Goal: Task Accomplishment & Management: Manage account settings

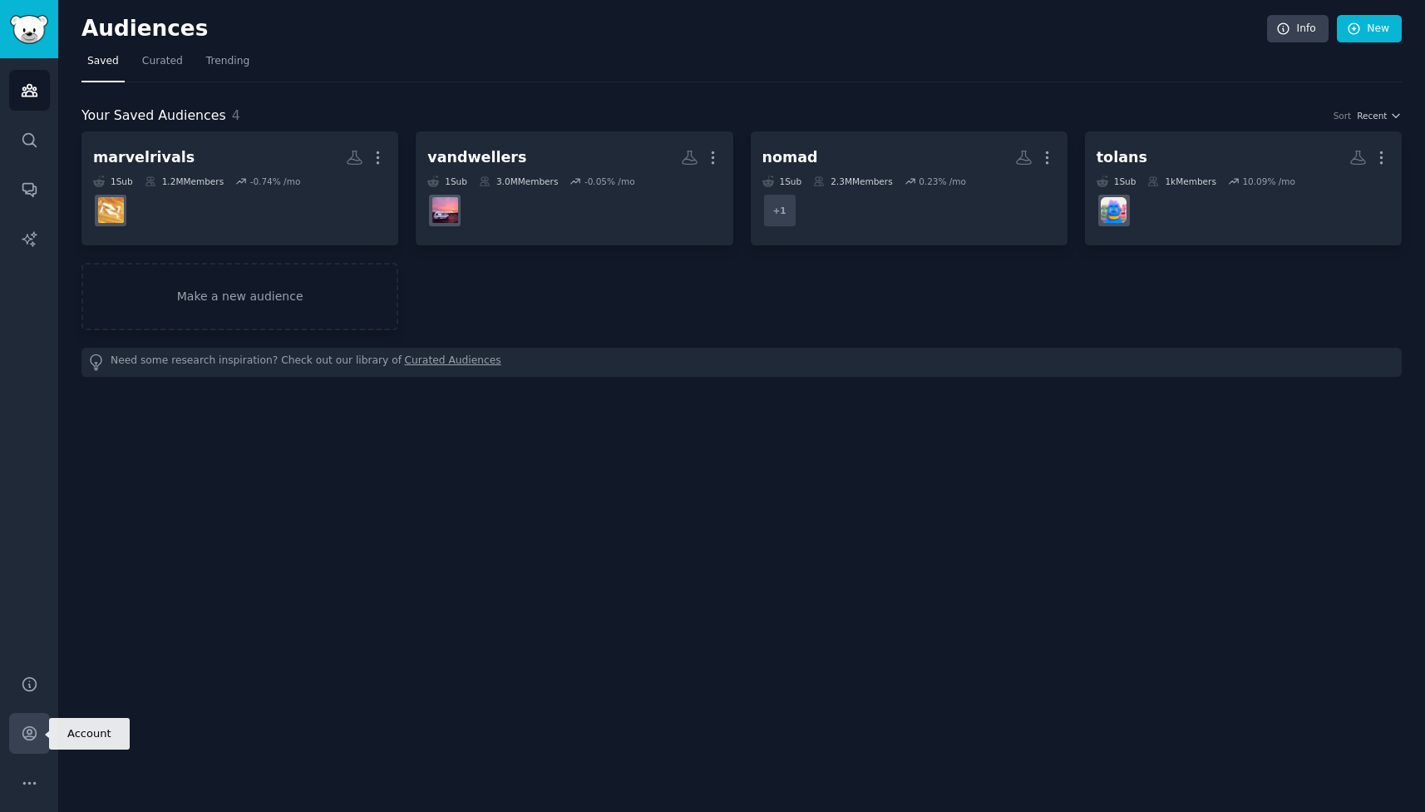
click at [30, 739] on icon "Sidebar" at bounding box center [28, 733] width 13 height 13
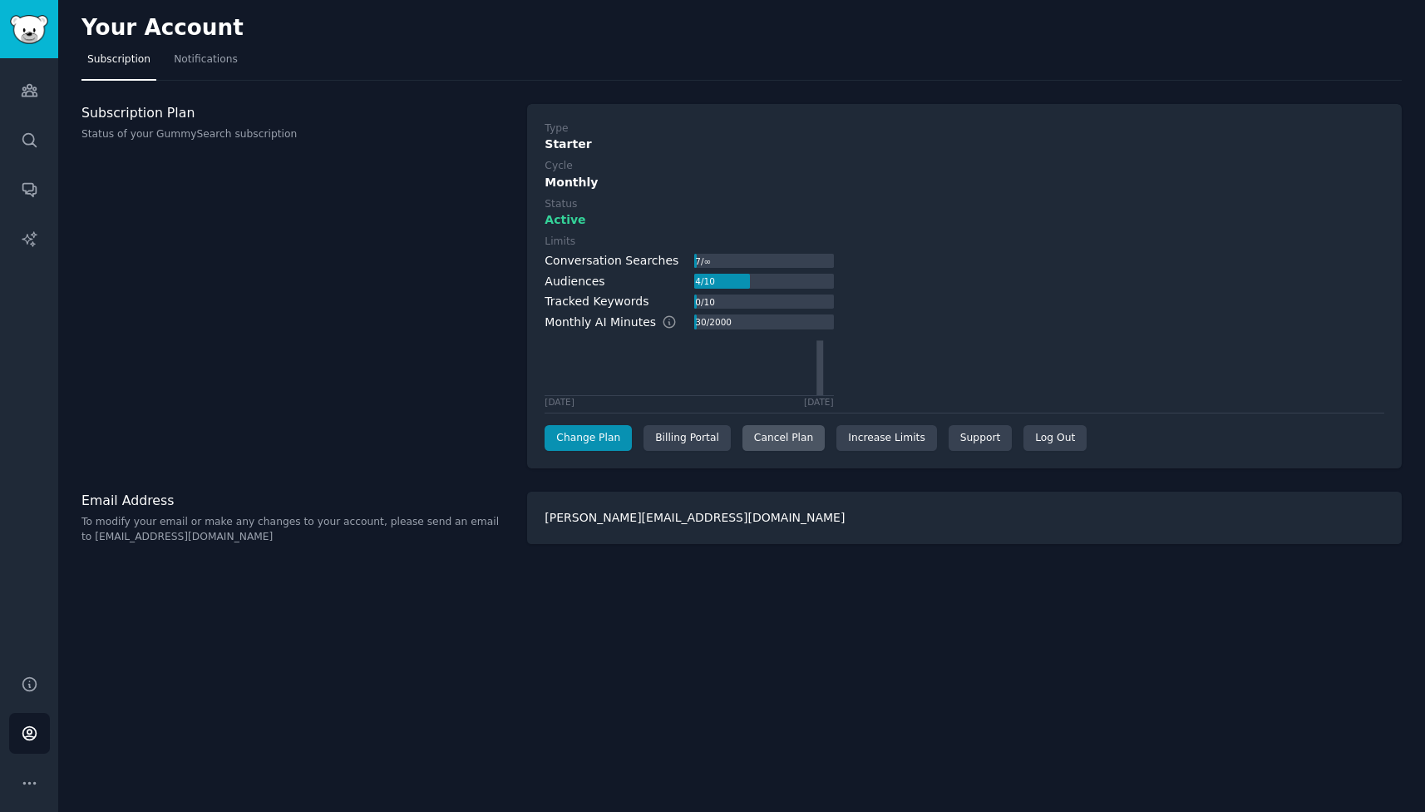
click at [750, 429] on div "Cancel Plan" at bounding box center [784, 438] width 82 height 27
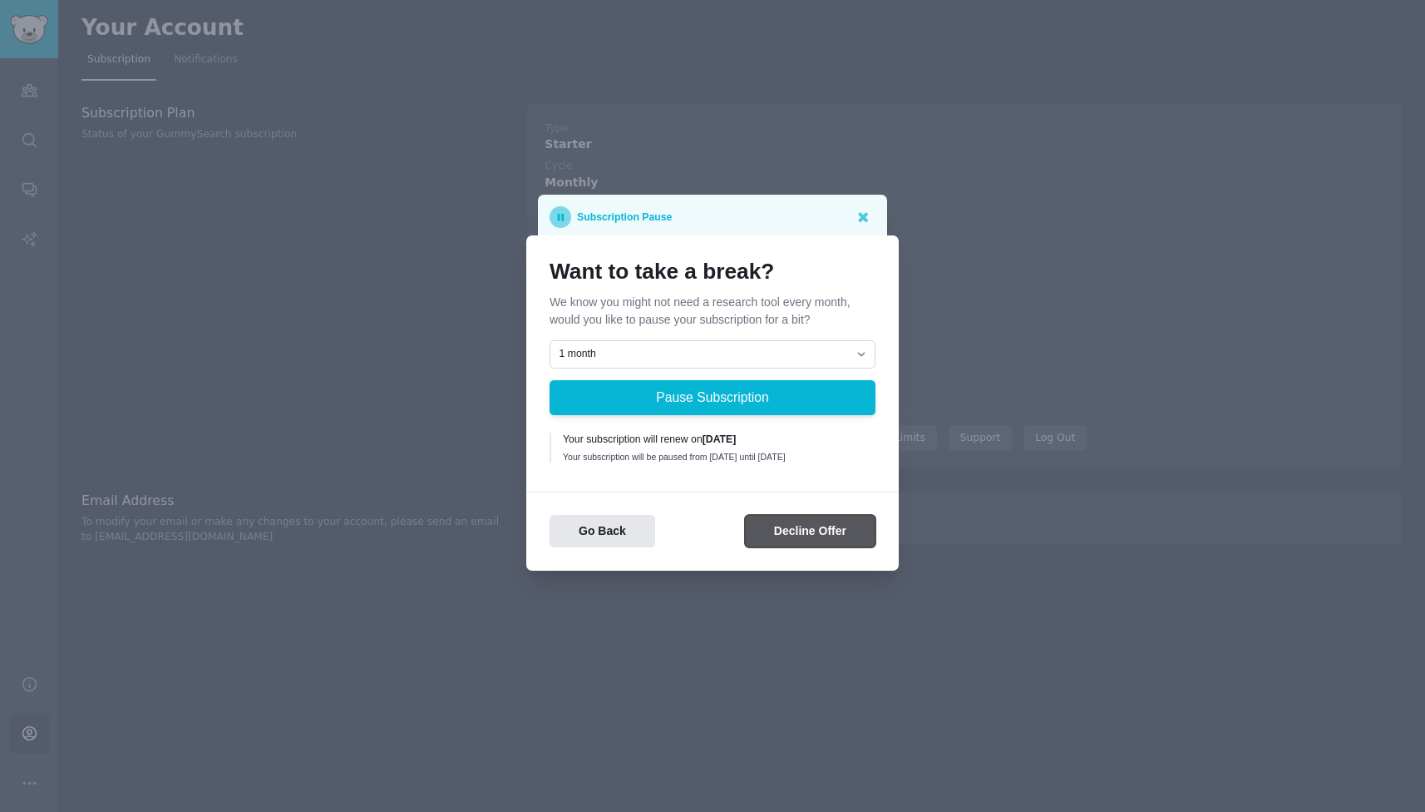
click at [779, 545] on button "Decline Offer" at bounding box center [810, 531] width 131 height 32
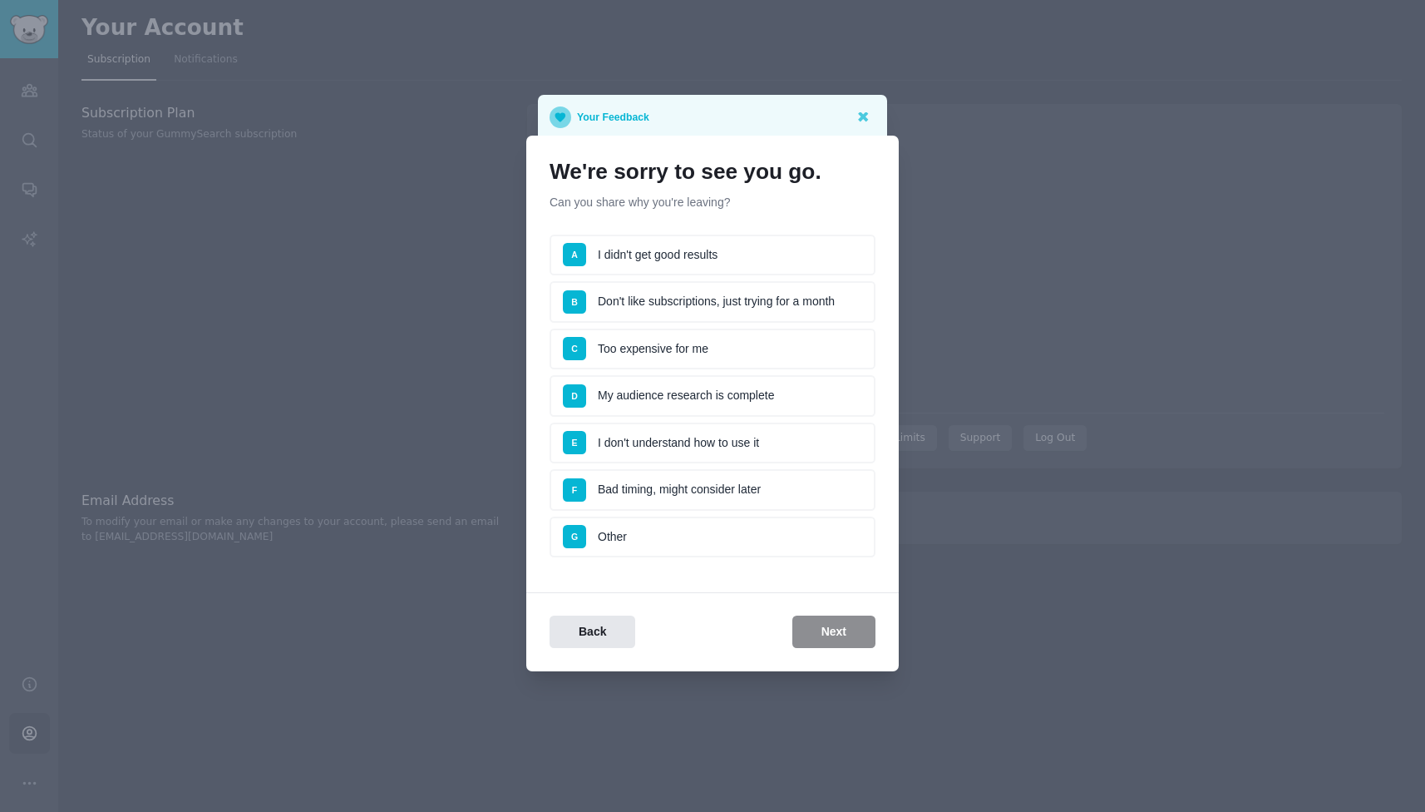
click at [705, 541] on li "G Other" at bounding box center [713, 537] width 326 height 42
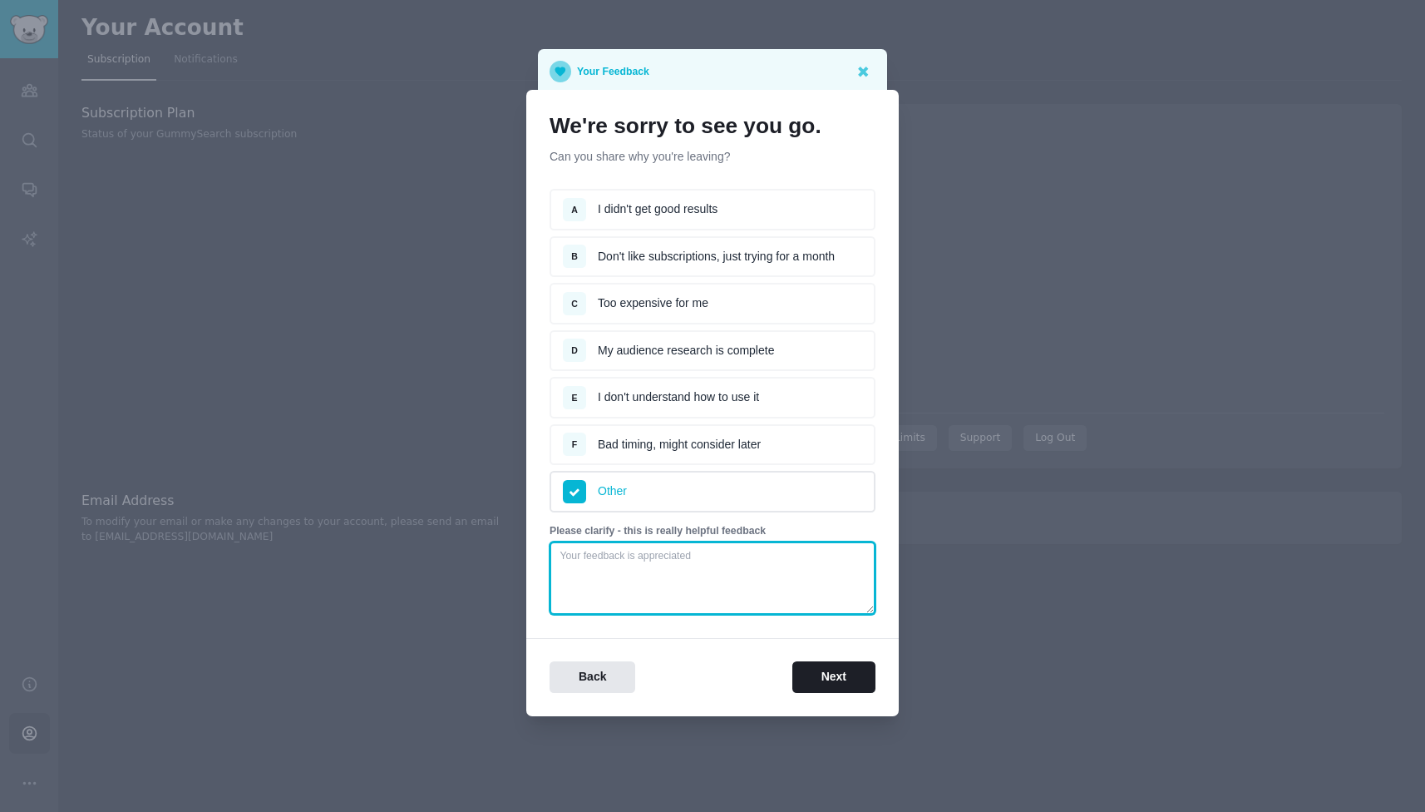
click at [696, 556] on textarea at bounding box center [713, 577] width 326 height 73
click at [649, 561] on textarea "just testing out more, not sure I will need for more than one month" at bounding box center [713, 577] width 326 height 73
type textarea "just testing out, not sure I will need for more than one month"
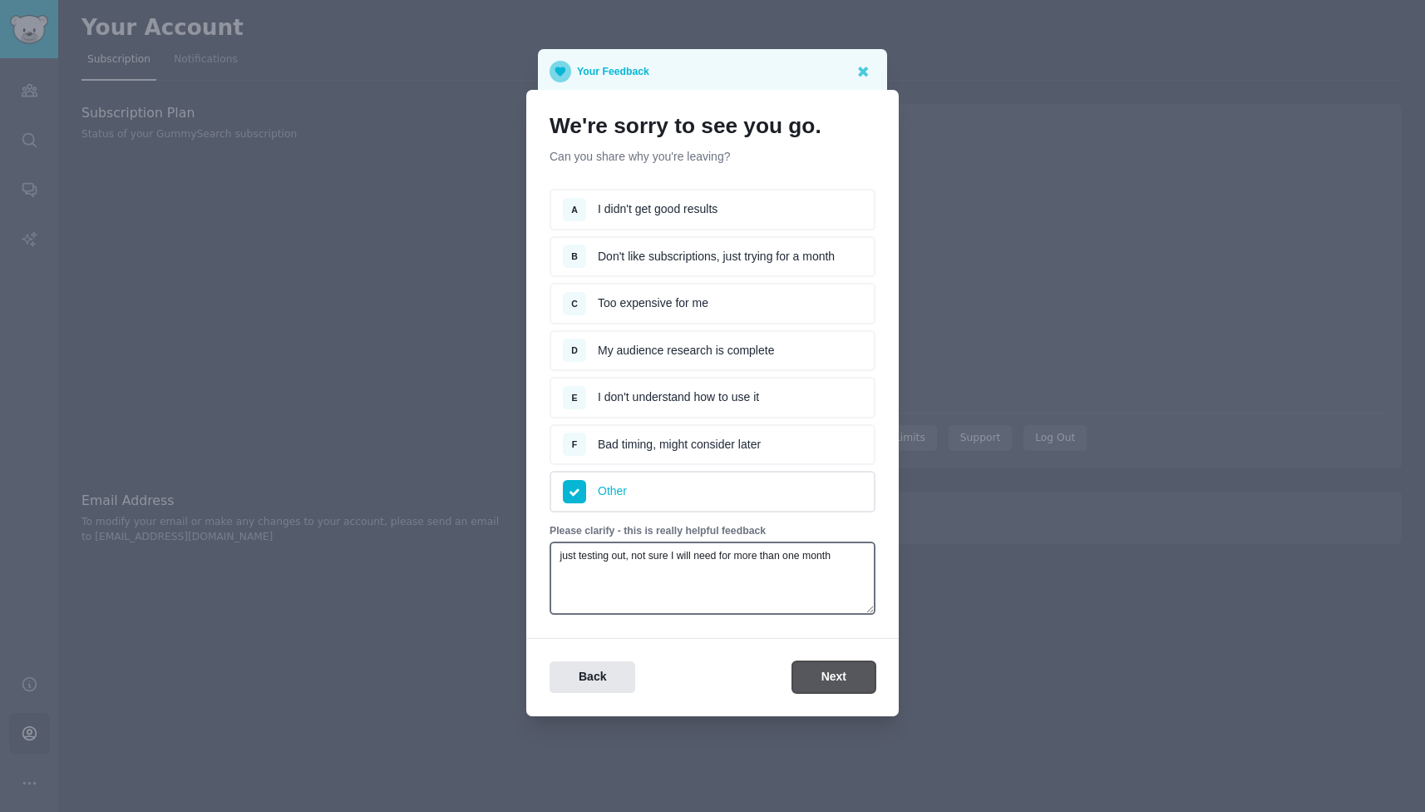
click at [809, 679] on button "Next" at bounding box center [834, 677] width 83 height 32
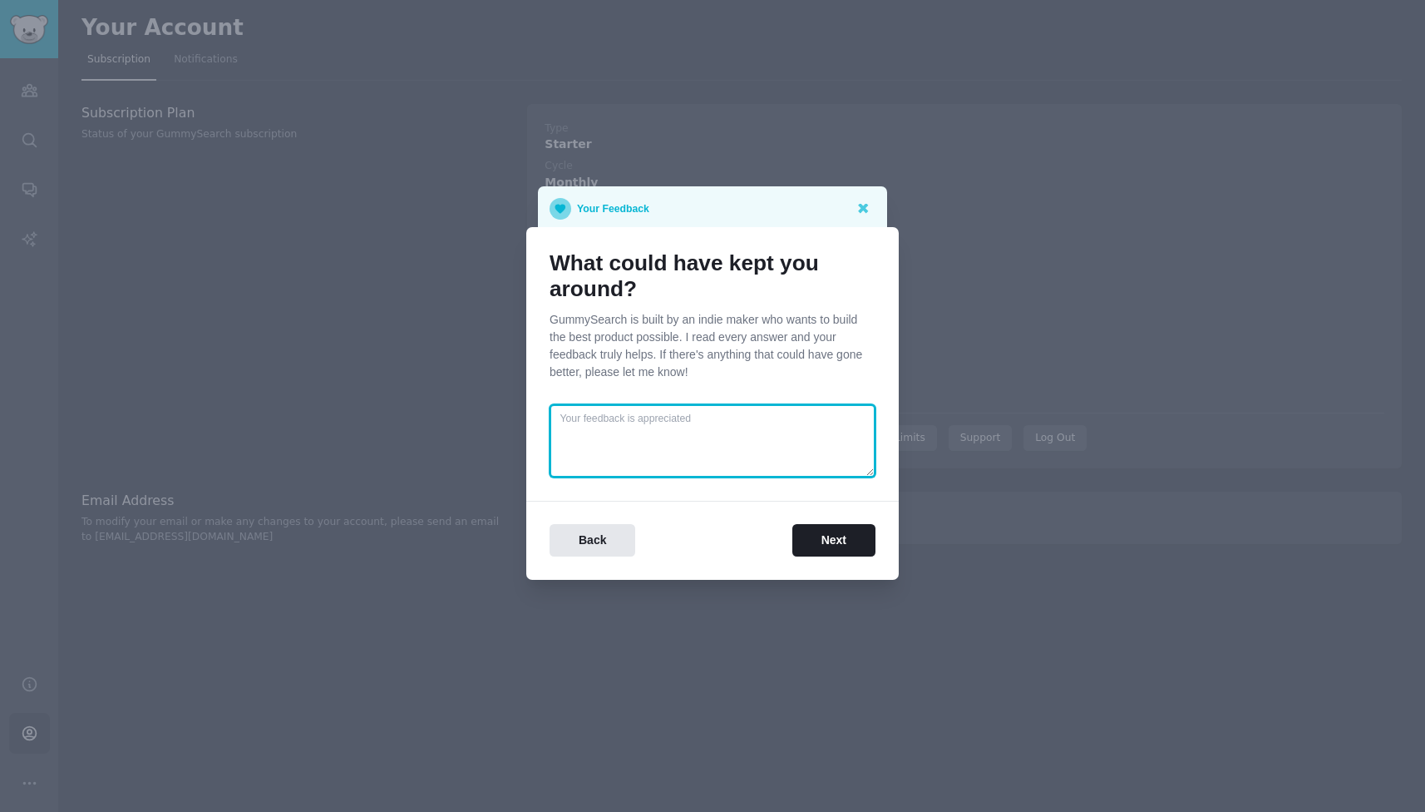
click at [744, 464] on textarea at bounding box center [713, 440] width 326 height 73
type textarea "f"
type textarea "well, some notification service,"
type textarea "I am the"
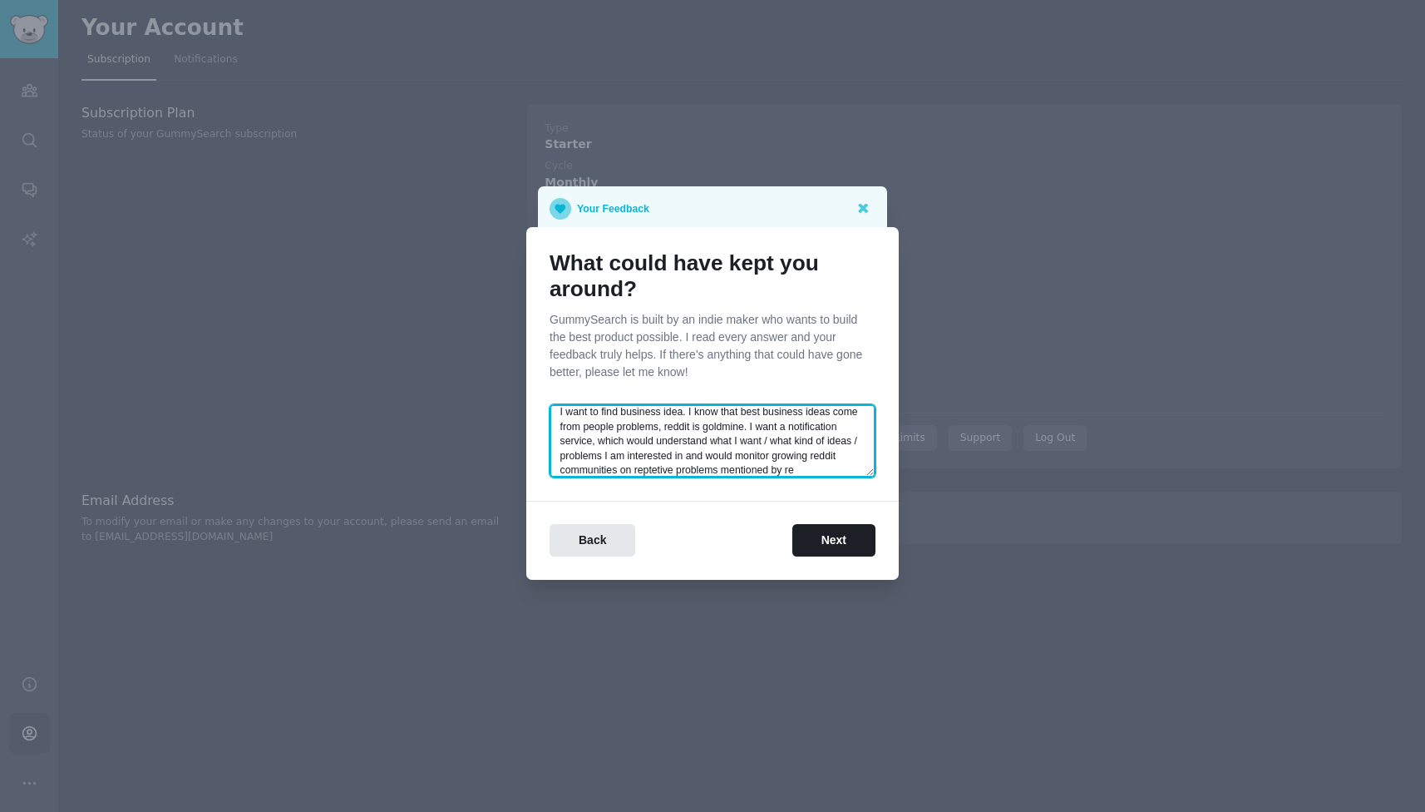
scroll to position [22, 0]
paste textarea "$"
click at [723, 459] on textarea "I want to find business idea. I know that best business ideas come from people …" at bounding box center [713, 440] width 326 height 73
type textarea "I want to find business idea. I know that best business ideas come from people …"
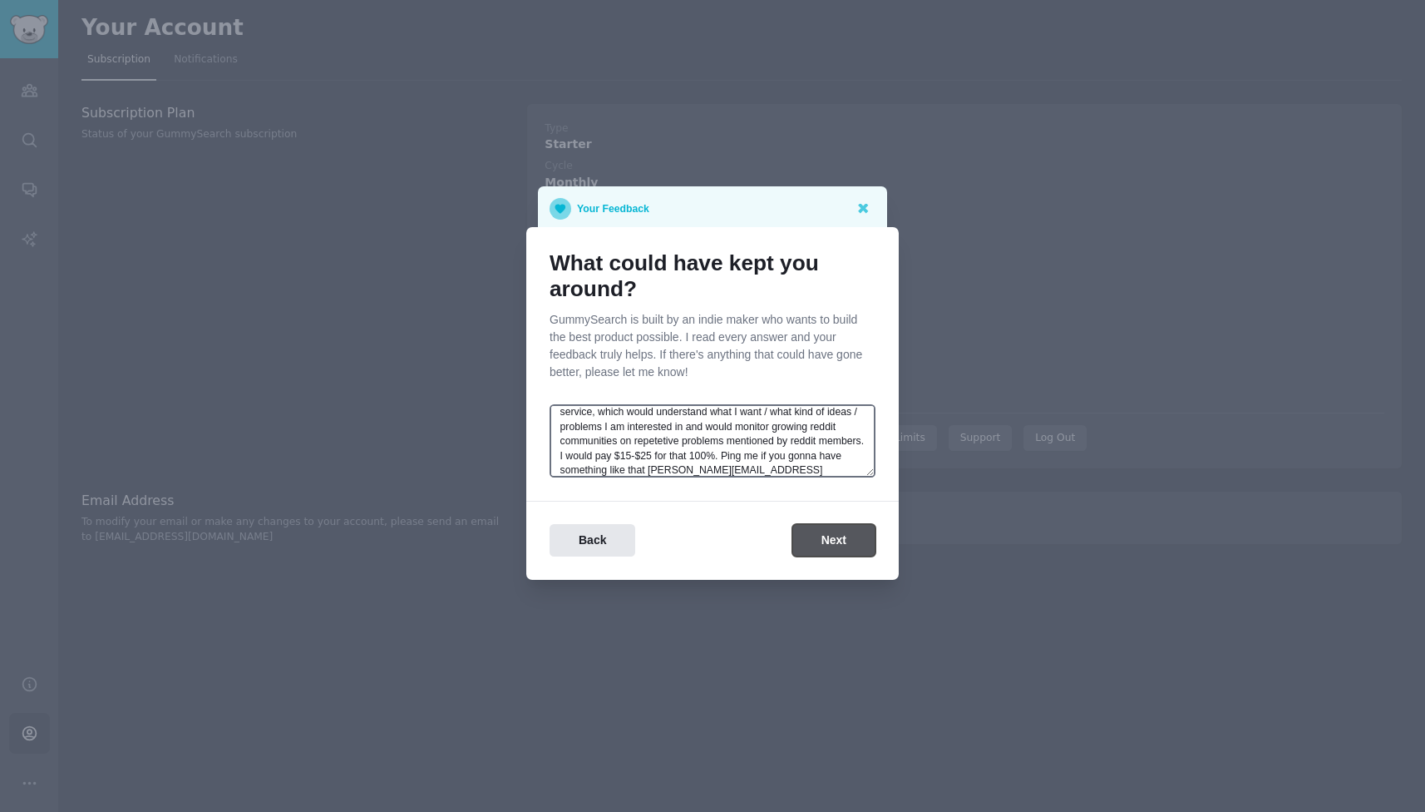
click at [836, 530] on button "Next" at bounding box center [834, 540] width 83 height 32
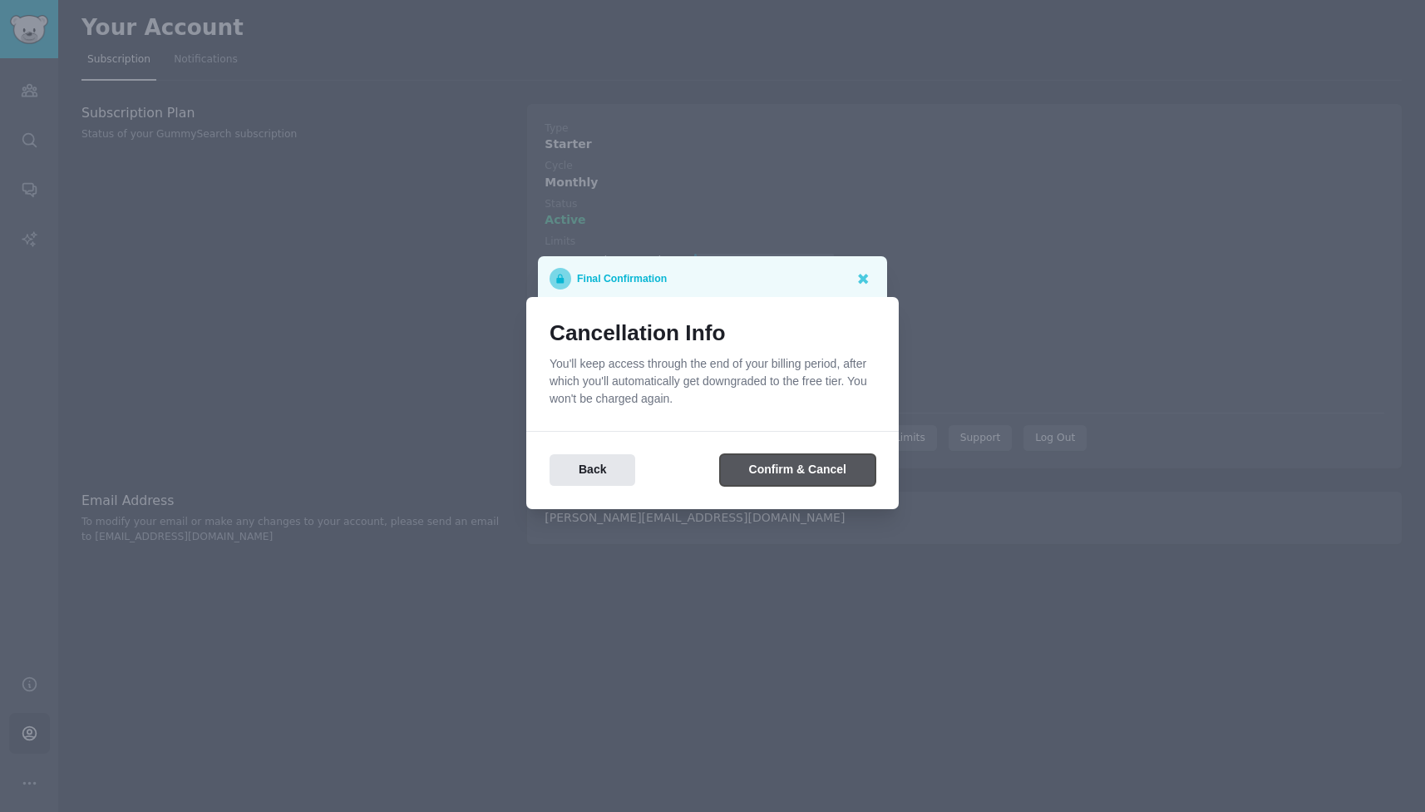
click at [803, 467] on button "Confirm & Cancel" at bounding box center [798, 470] width 156 height 32
